Goal: Task Accomplishment & Management: Manage account settings

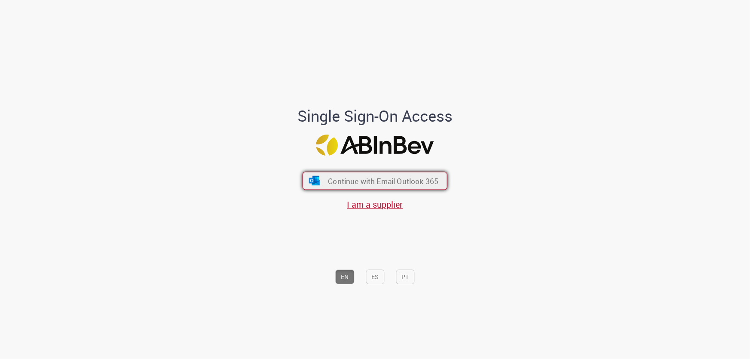
click at [361, 181] on span "Continue with Email Outlook 365" at bounding box center [383, 181] width 110 height 10
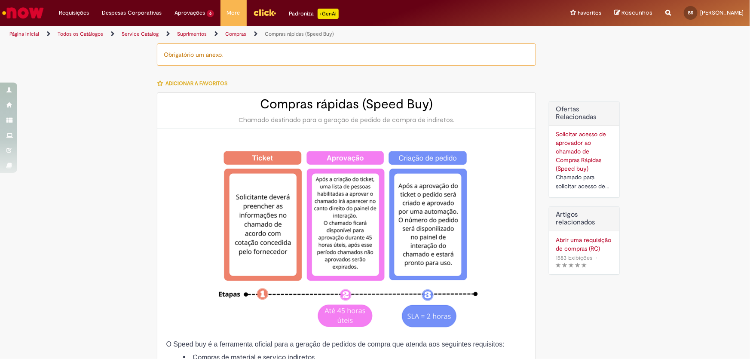
type input "**********"
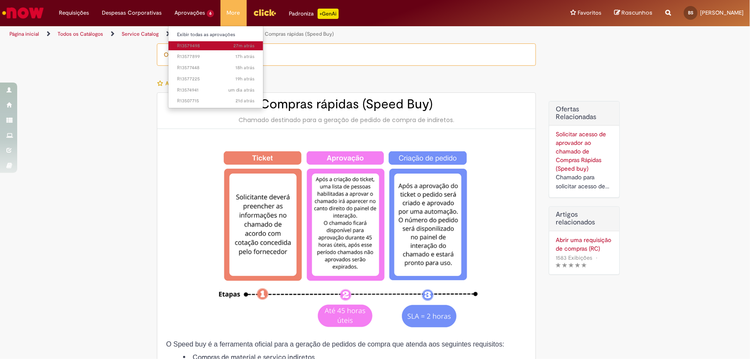
click at [200, 41] on link "27m atrás 27 minutos atrás R13579498" at bounding box center [215, 45] width 95 height 9
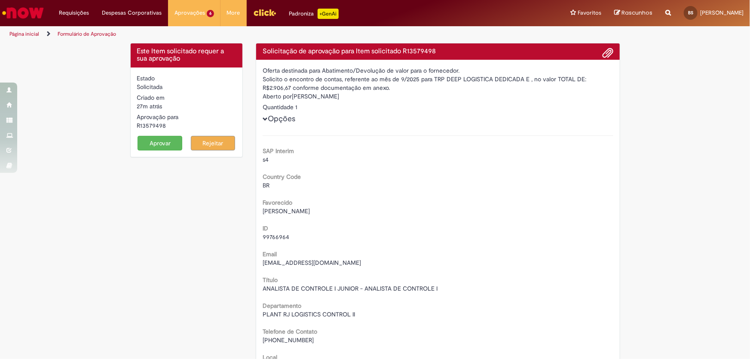
click at [159, 143] on button "Aprovar" at bounding box center [160, 143] width 45 height 15
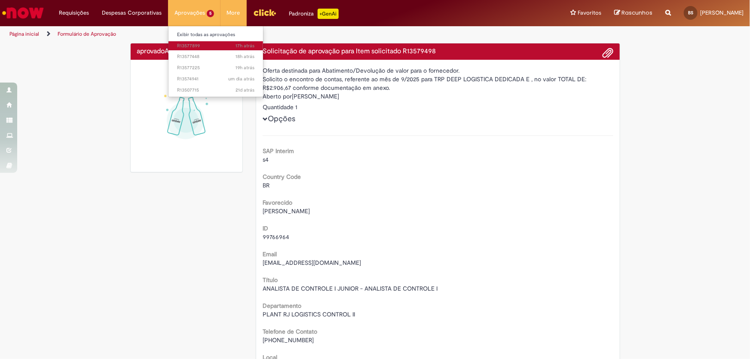
click at [189, 43] on span "17h atrás 17 horas atrás R13577899" at bounding box center [215, 46] width 77 height 7
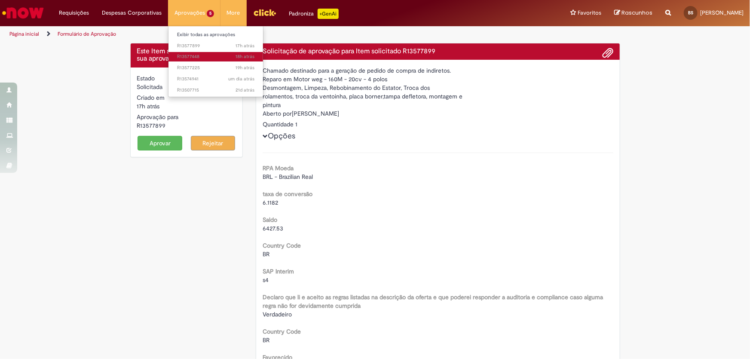
click at [193, 58] on span "18h atrás 18 horas atrás R13577448" at bounding box center [215, 56] width 77 height 7
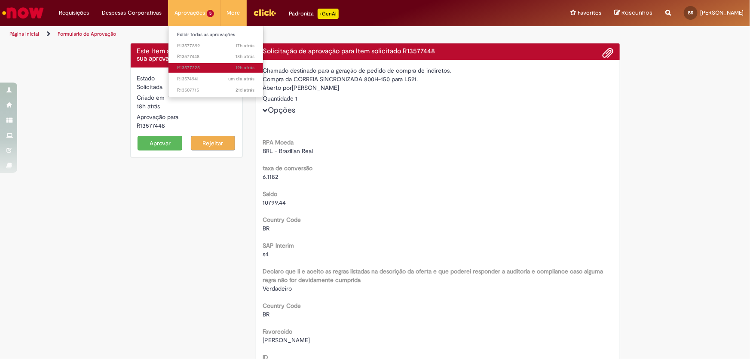
click at [184, 69] on span "19h atrás 19 horas atrás R13577225" at bounding box center [215, 67] width 77 height 7
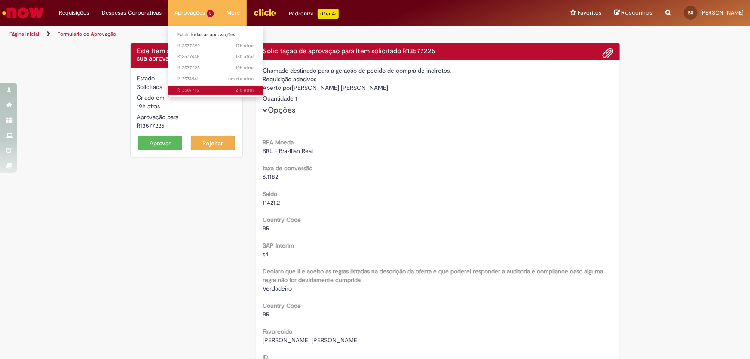
click at [189, 88] on span "21d atrás 21 dias atrás R13507715" at bounding box center [215, 90] width 77 height 7
